Goal: Task Accomplishment & Management: Manage account settings

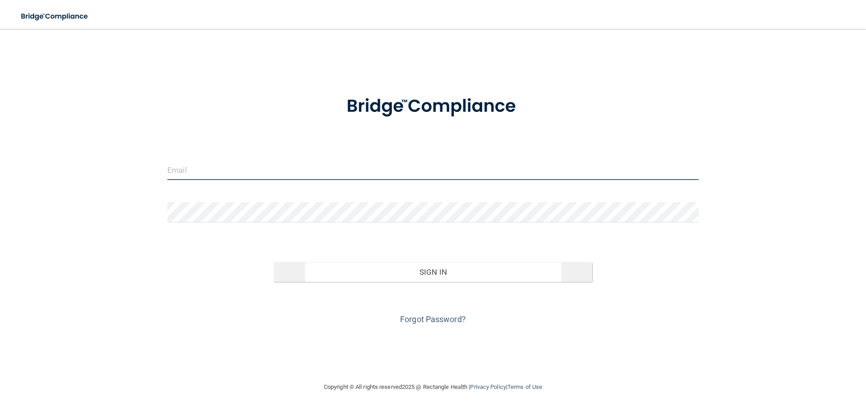
type input "[EMAIL_ADDRESS][DOMAIN_NAME]"
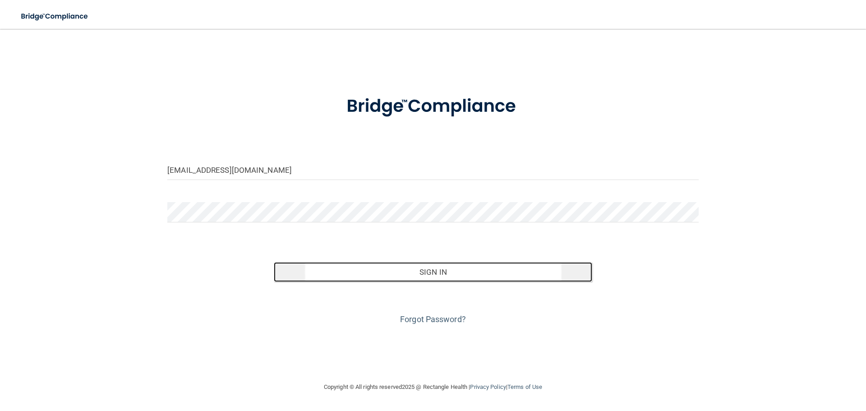
click at [413, 269] on button "Sign In" at bounding box center [433, 272] width 319 height 20
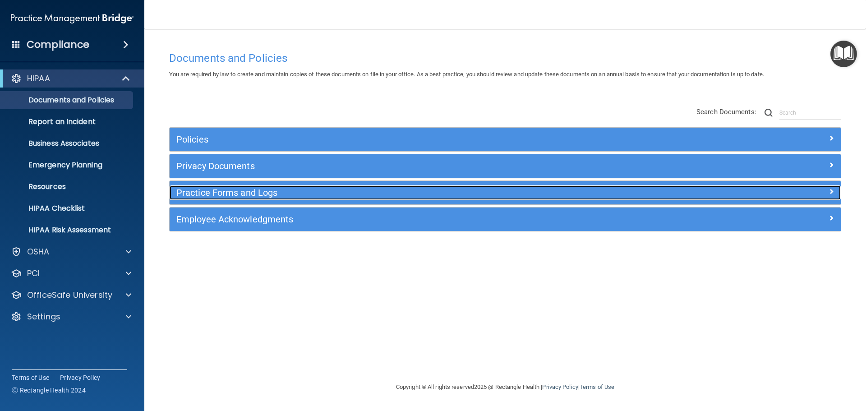
click at [778, 188] on div at bounding box center [757, 190] width 168 height 11
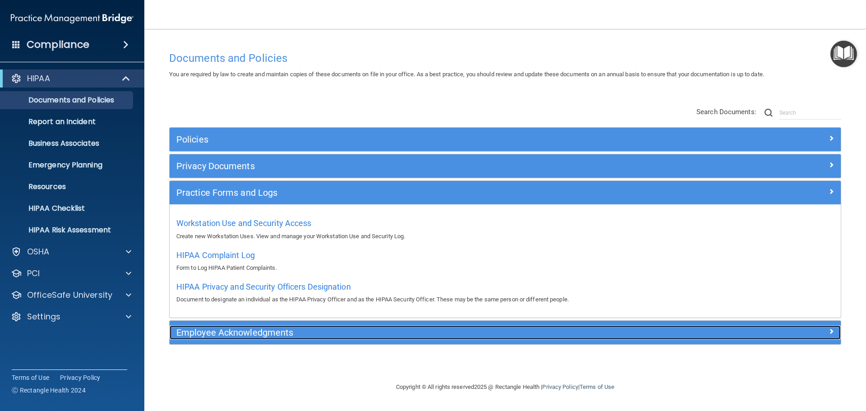
click at [411, 335] on h5 "Employee Acknowledgments" at bounding box center [421, 332] width 490 height 10
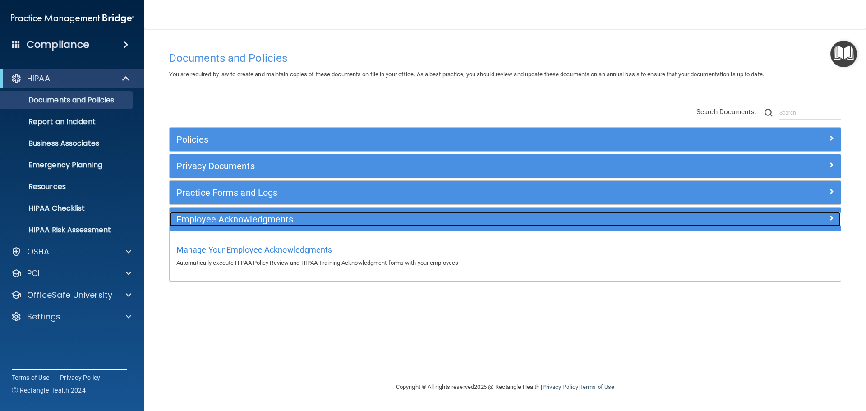
click at [202, 218] on h5 "Employee Acknowledgments" at bounding box center [421, 219] width 490 height 10
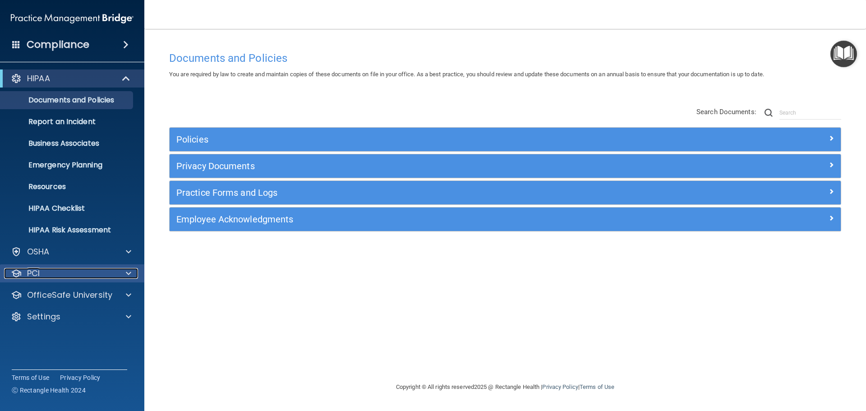
click at [126, 271] on span at bounding box center [128, 273] width 5 height 11
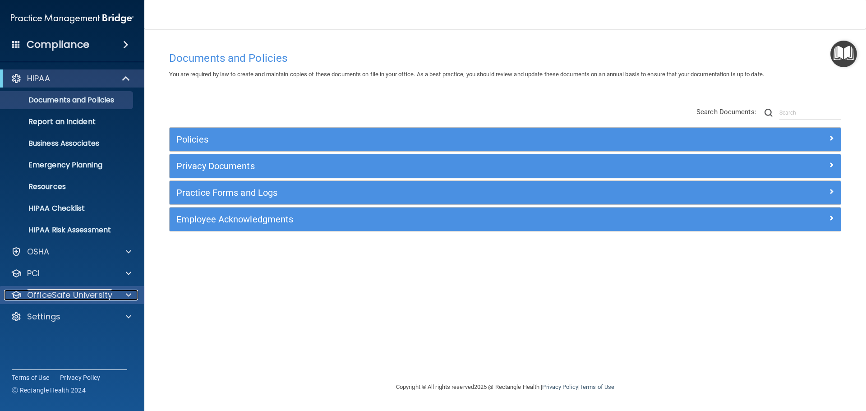
click at [128, 291] on span at bounding box center [128, 294] width 5 height 11
click at [124, 41] on span at bounding box center [125, 44] width 5 height 11
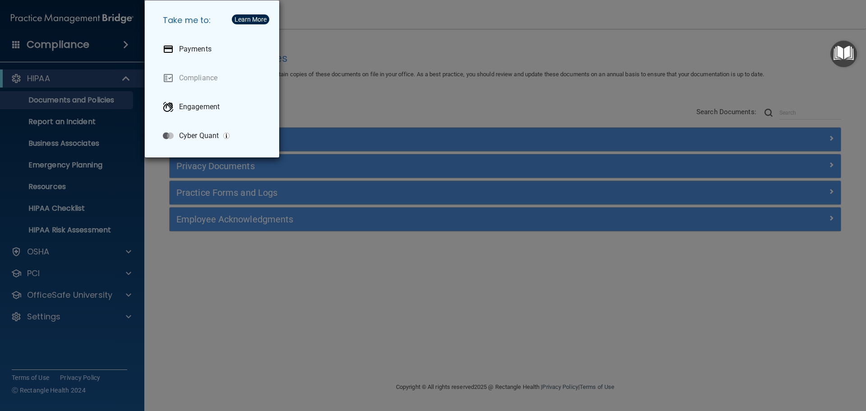
click at [124, 41] on div "Take me to: Payments Compliance Engagement Cyber Quant" at bounding box center [433, 205] width 866 height 411
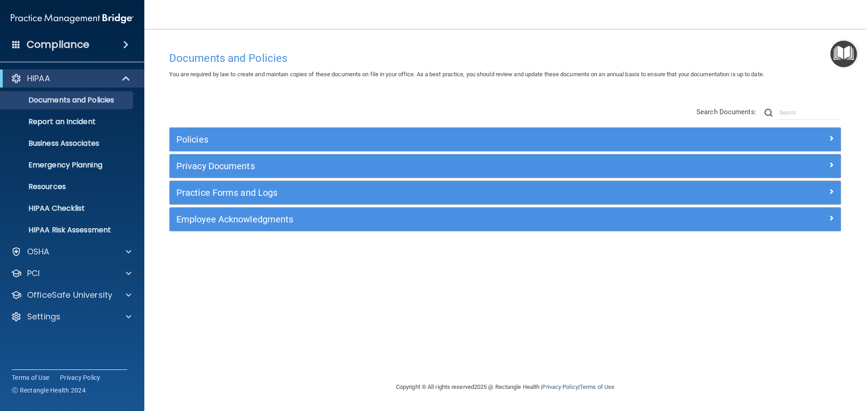
click at [14, 41] on span at bounding box center [16, 44] width 8 height 8
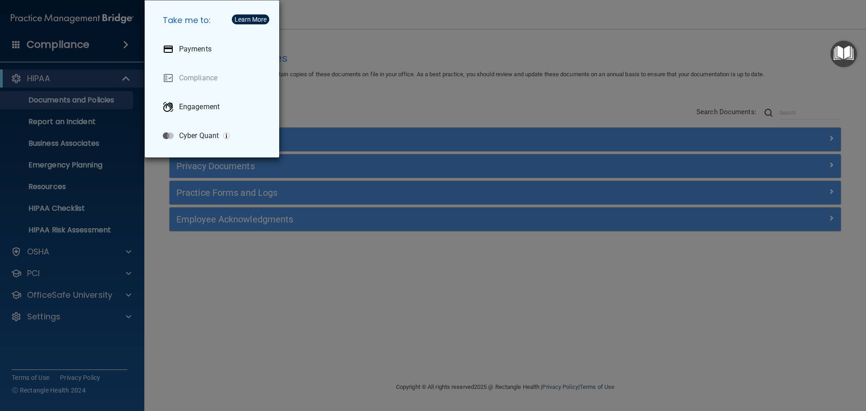
click at [14, 41] on div "Take me to: Payments Compliance Engagement Cyber Quant" at bounding box center [433, 205] width 866 height 411
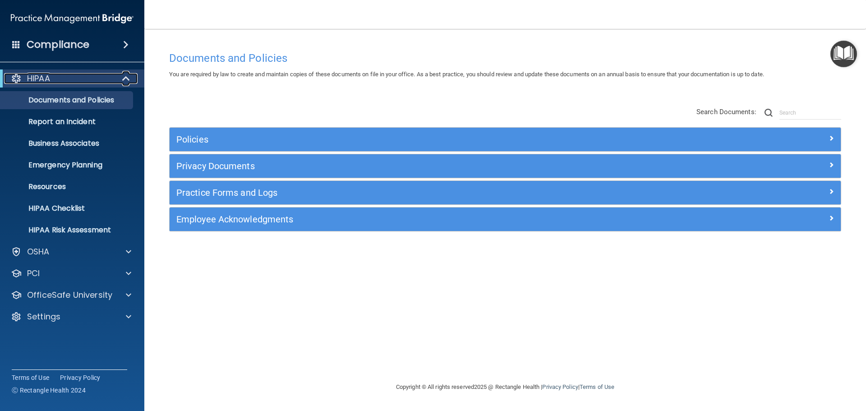
click at [16, 76] on div at bounding box center [16, 78] width 11 height 11
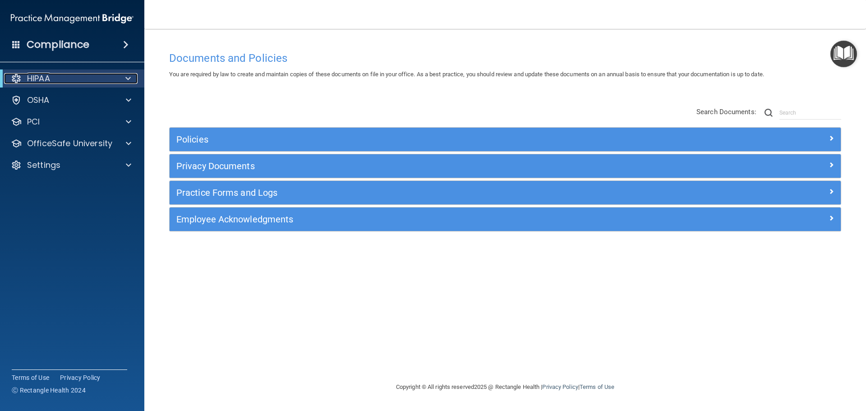
click at [16, 76] on div at bounding box center [16, 78] width 11 height 11
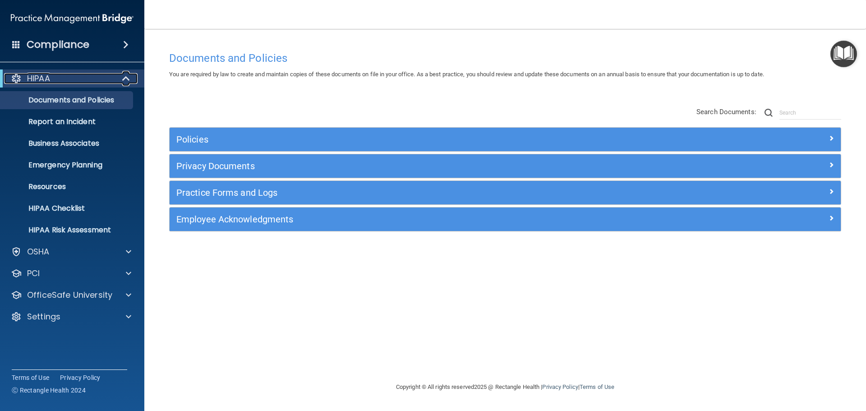
click at [16, 76] on div at bounding box center [16, 78] width 11 height 11
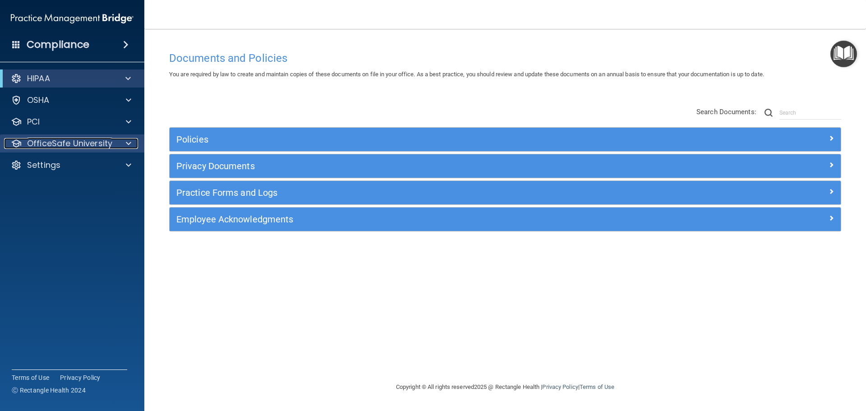
click at [128, 140] on span at bounding box center [128, 143] width 5 height 11
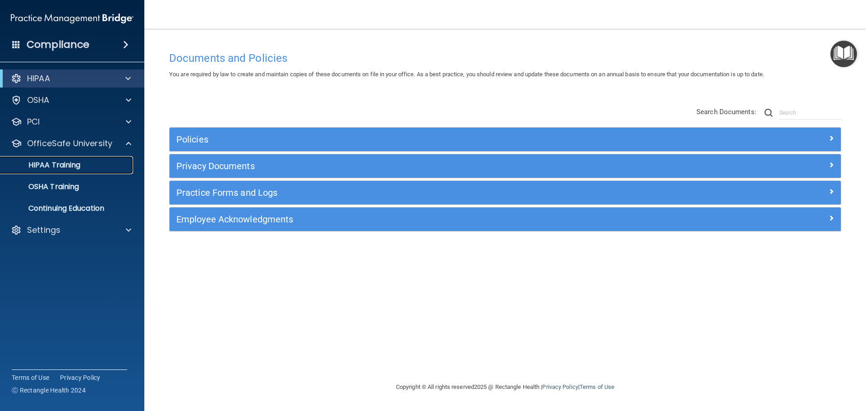
click at [87, 161] on div "HIPAA Training" at bounding box center [67, 165] width 123 height 9
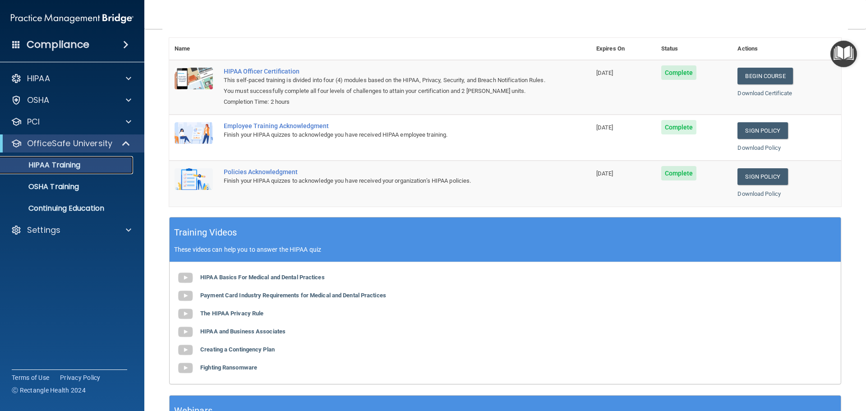
scroll to position [95, 0]
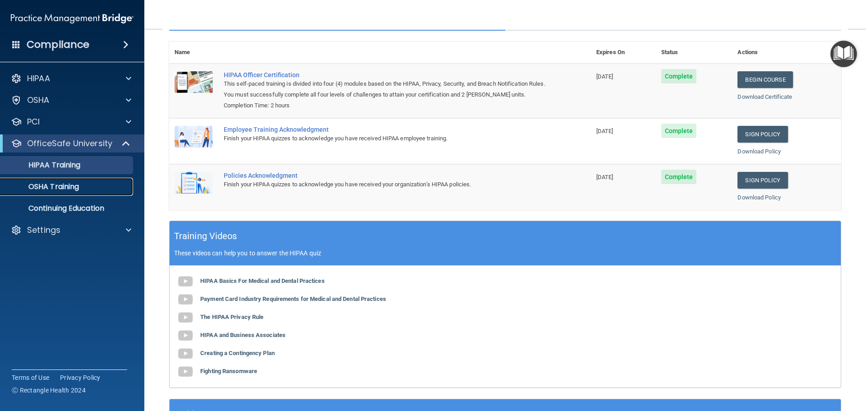
click at [73, 186] on p "OSHA Training" at bounding box center [42, 186] width 73 height 9
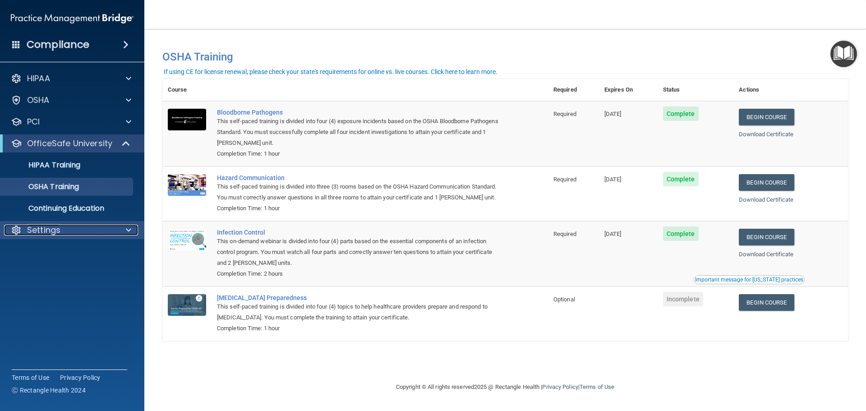
click at [51, 229] on p "Settings" at bounding box center [43, 230] width 33 height 11
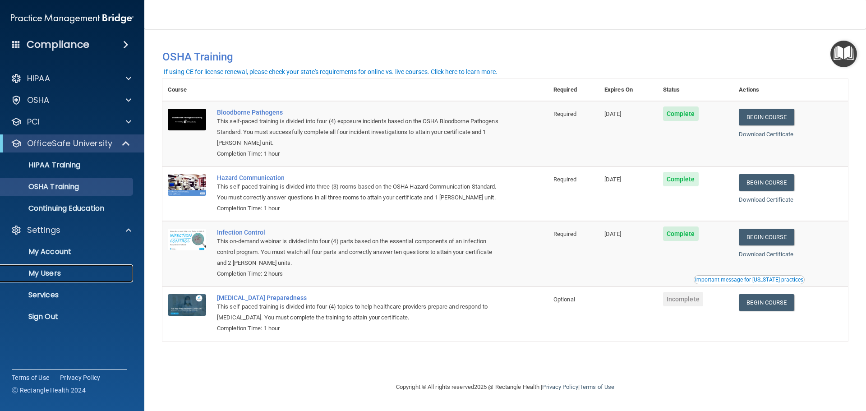
click at [50, 271] on p "My Users" at bounding box center [67, 273] width 123 height 9
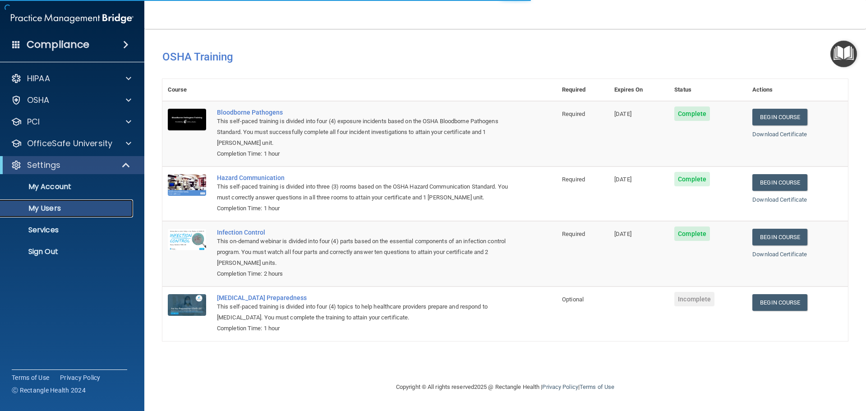
select select "20"
